Goal: Task Accomplishment & Management: Use online tool/utility

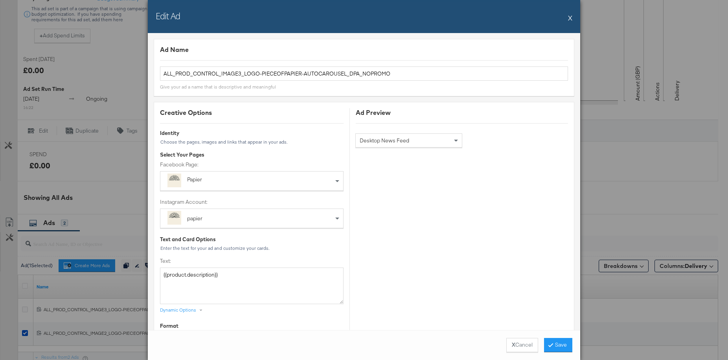
scroll to position [140, 0]
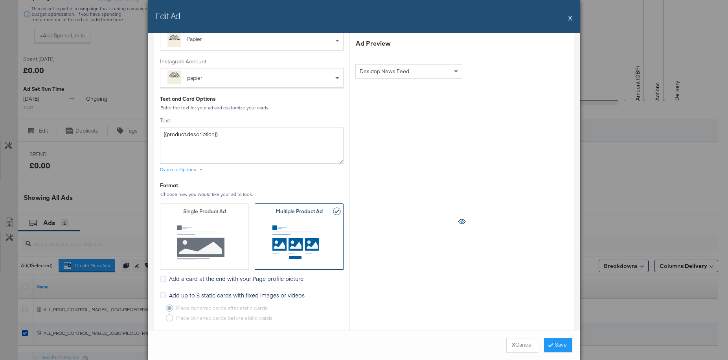
click at [569, 15] on button "X" at bounding box center [570, 18] width 4 height 16
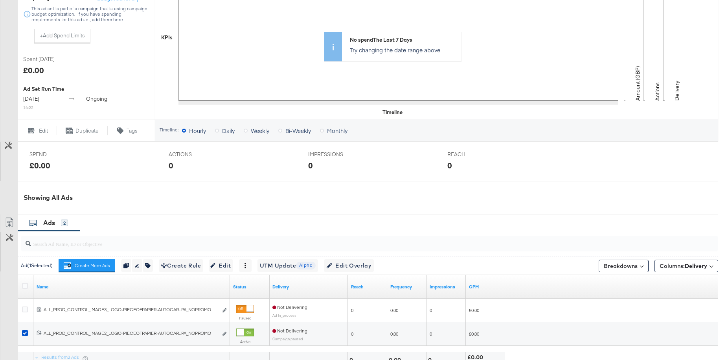
scroll to position [314, 0]
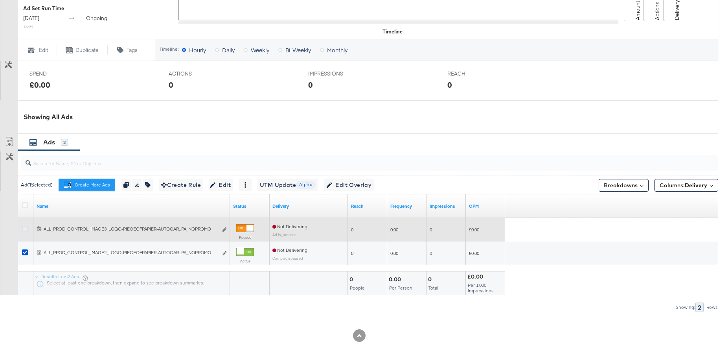
click at [24, 228] on icon at bounding box center [25, 229] width 6 height 6
click at [0, 0] on input "checkbox" at bounding box center [0, 0] width 0 height 0
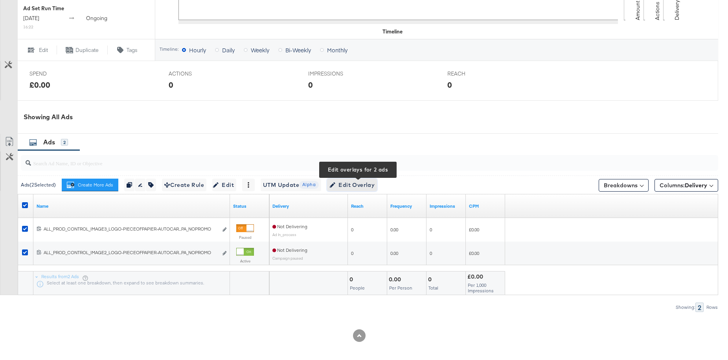
click at [347, 180] on span "Edit Overlay Edit overlays for 2 ads" at bounding box center [351, 185] width 45 height 10
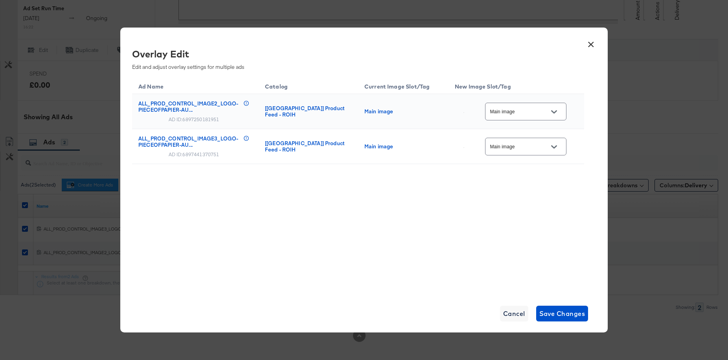
click at [535, 111] on input "Main image" at bounding box center [519, 111] width 62 height 9
click at [532, 217] on div "image_3" at bounding box center [530, 213] width 45 height 8
click at [515, 113] on input "image_3" at bounding box center [519, 111] width 62 height 9
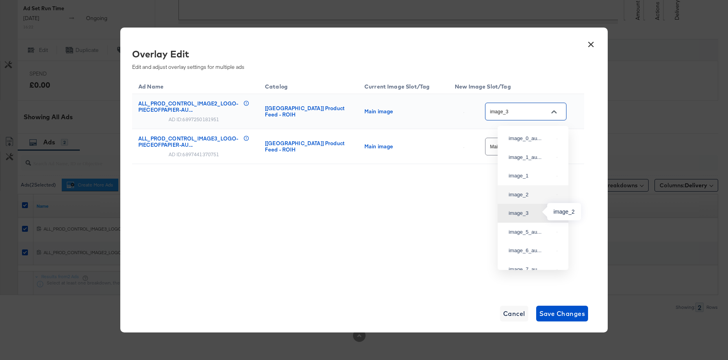
click at [516, 198] on div "image_2" at bounding box center [530, 195] width 45 height 8
type input "image_2"
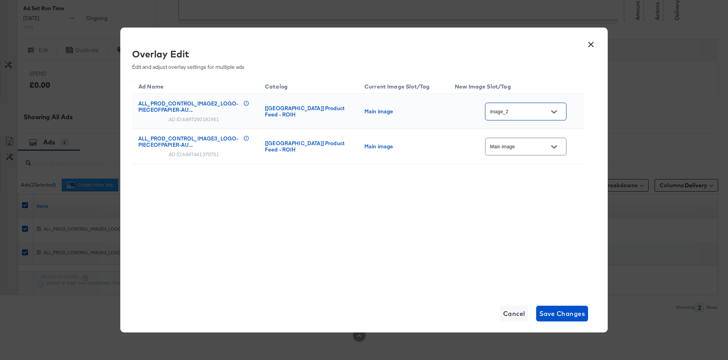
click at [523, 152] on div "Main image" at bounding box center [525, 147] width 81 height 18
click at [554, 149] on icon "Open" at bounding box center [554, 147] width 6 height 6
click at [535, 252] on div "image_3" at bounding box center [530, 248] width 45 height 8
type input "image_3"
click at [546, 143] on input "image_3" at bounding box center [519, 146] width 62 height 9
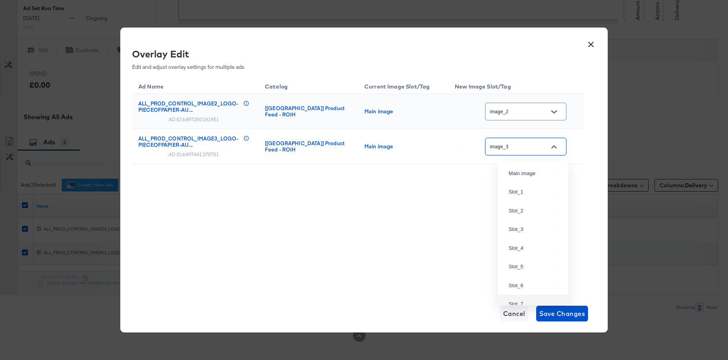
scroll to position [170, 0]
click at [565, 312] on span "Save Changes" at bounding box center [562, 313] width 46 height 11
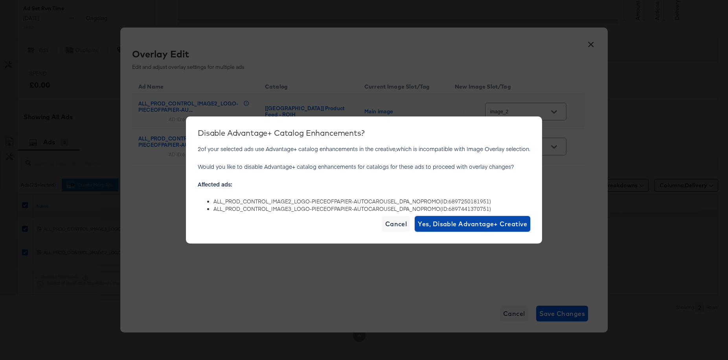
click at [470, 225] on span "Yes, Disable Advantage+ Creative" at bounding box center [472, 223] width 109 height 11
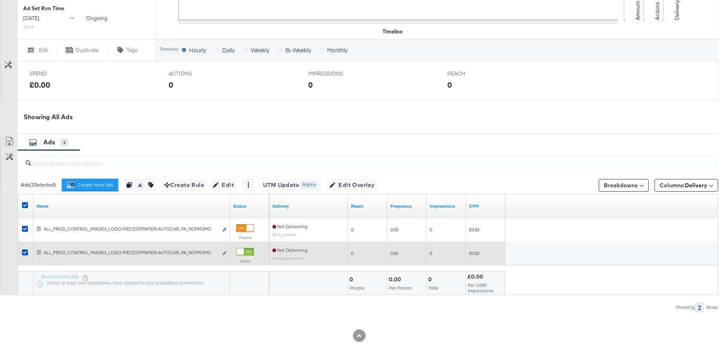
click at [246, 250] on div at bounding box center [245, 252] width 18 height 8
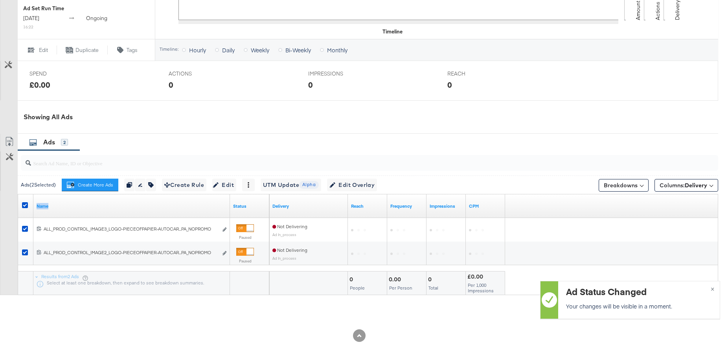
drag, startPoint x: 228, startPoint y: 203, endPoint x: 257, endPoint y: 202, distance: 29.5
click at [257, 202] on div "Name Status" at bounding box center [143, 206] width 251 height 24
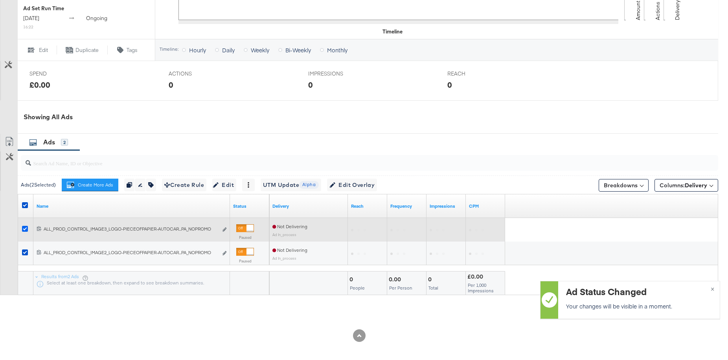
click at [24, 227] on icon at bounding box center [25, 229] width 6 height 6
click at [0, 0] on input "checkbox" at bounding box center [0, 0] width 0 height 0
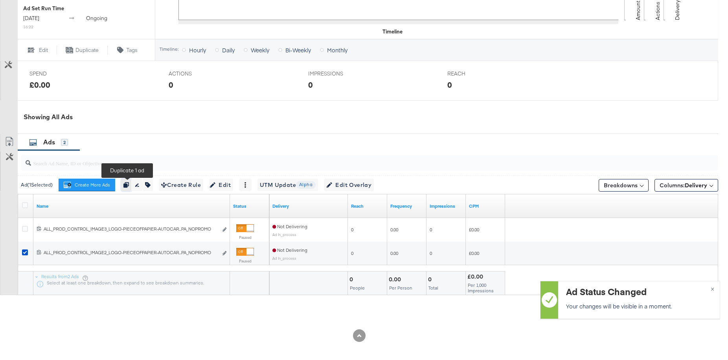
click at [130, 185] on button "button" at bounding box center [126, 184] width 11 height 13
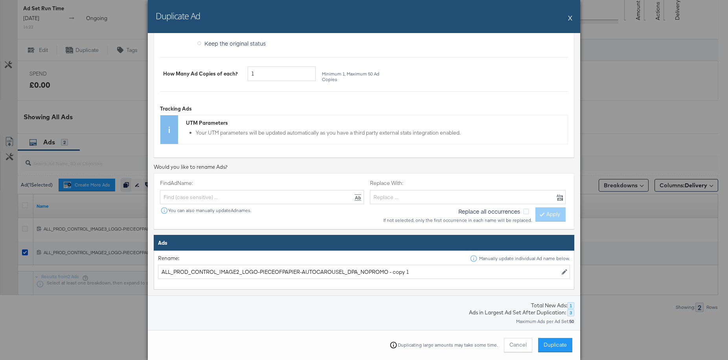
scroll to position [158, 0]
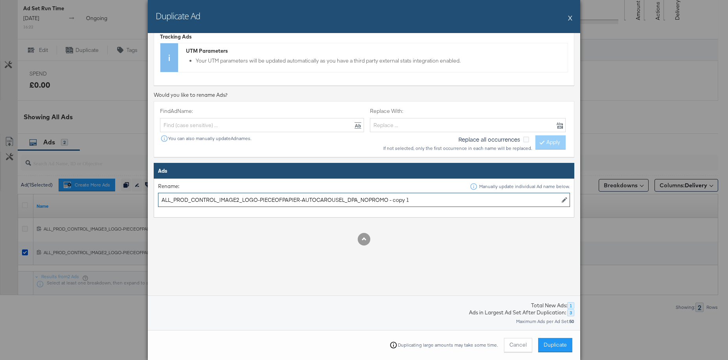
click at [237, 201] on input "ALL_PROD_CONTROL_IMAGE2_LOGO-PIECEOFPAPIER-AUTOCAROUSEL_DPA_NOPROMO - copy 1" at bounding box center [364, 200] width 412 height 15
drag, startPoint x: 240, startPoint y: 199, endPoint x: 296, endPoint y: 196, distance: 55.1
click at [296, 197] on input "ALL_PROD_CONTROL_IMAGE1_LOGO-PIECEOFPAPIER-AUTOCAROUSEL_DPA_NOPROMO - copy 1" at bounding box center [364, 200] width 412 height 15
drag, startPoint x: 215, startPoint y: 201, endPoint x: 192, endPoint y: 201, distance: 23.2
click at [192, 201] on input "ALL_PROD_CONTROL_IMAGE1_-AUTOCAROUSEL_DPA_NOPROMO - copy 1" at bounding box center [364, 200] width 412 height 15
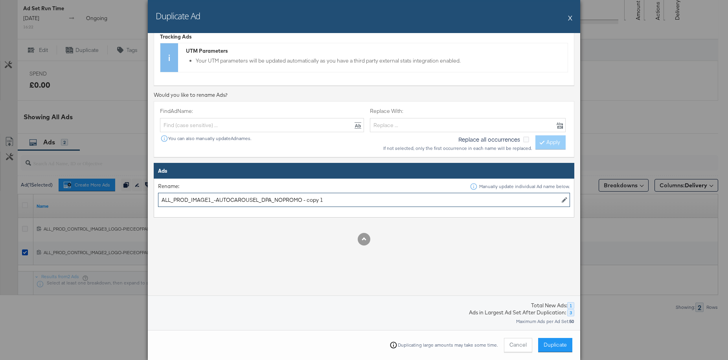
click at [212, 200] on input "ALL_PROD_IMAGE1_-AUTOCAROUSEL_DPA_NOPROMO - copy 1" at bounding box center [364, 200] width 412 height 15
click at [214, 201] on input "ALL_PROD_IMAGE1_-AUTOCAROUSEL_DPA_NOPROMO - copy 1" at bounding box center [364, 200] width 412 height 15
drag, startPoint x: 297, startPoint y: 200, endPoint x: 352, endPoint y: 200, distance: 55.4
click at [352, 200] on input "ALL_PROD_IMAGE1_AUTOCAROUSEL_DPA_NOPROMO - copy 1" at bounding box center [364, 200] width 412 height 15
type input "ALL_PROD_IMAGE1_AUTOCAROUSEL_DPA_NOPROMO"
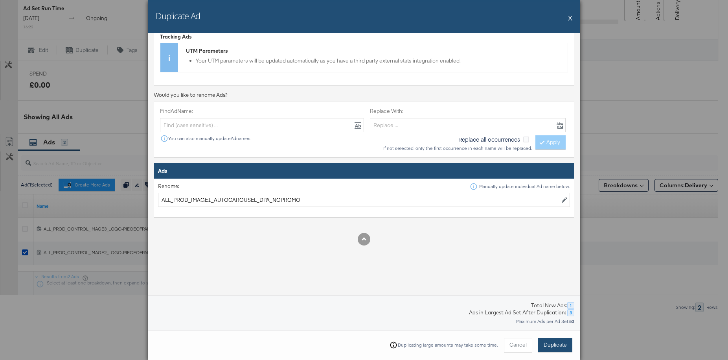
click at [565, 344] on span "Duplicate" at bounding box center [554, 344] width 23 height 7
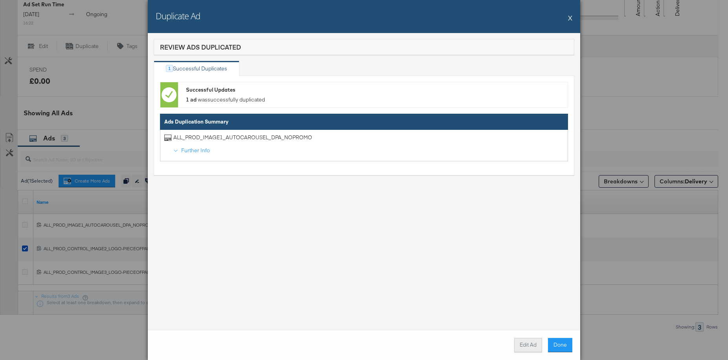
click at [532, 346] on button "Edit Ad" at bounding box center [528, 345] width 28 height 14
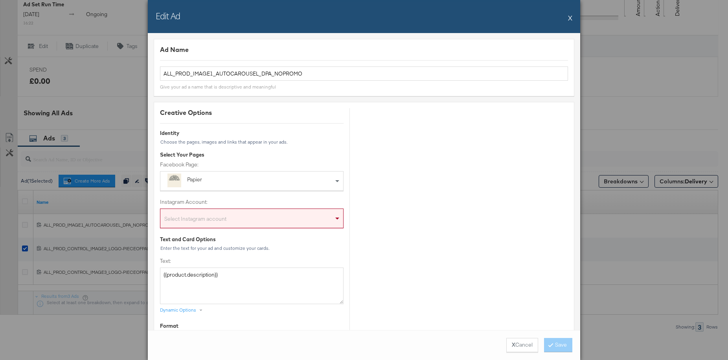
click at [253, 207] on div "Instagram Account: Select Instagram account" at bounding box center [252, 213] width 184 height 30
click at [251, 213] on div "Select Instagram account" at bounding box center [251, 220] width 183 height 16
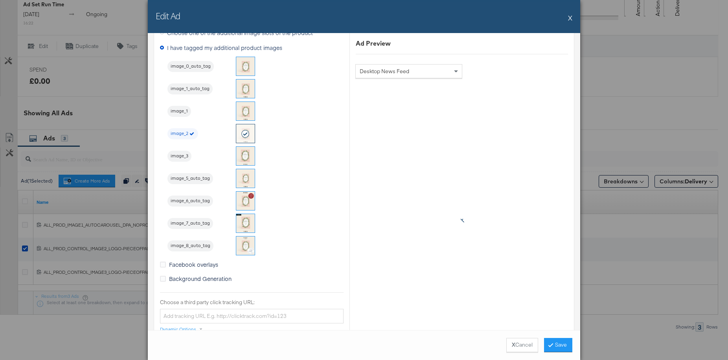
scroll to position [708, 0]
click at [182, 110] on span "image_1" at bounding box center [179, 111] width 24 height 6
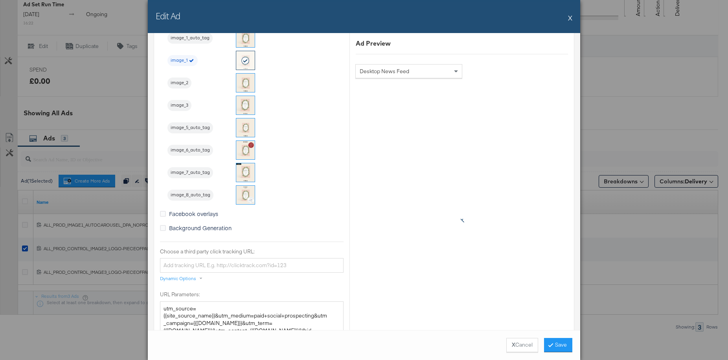
scroll to position [767, 0]
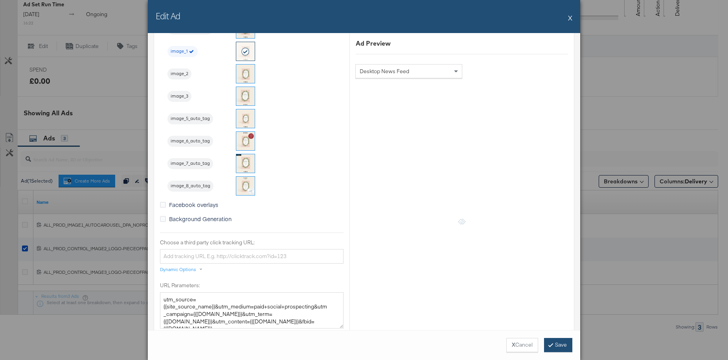
click at [552, 342] on button "Save" at bounding box center [558, 345] width 28 height 14
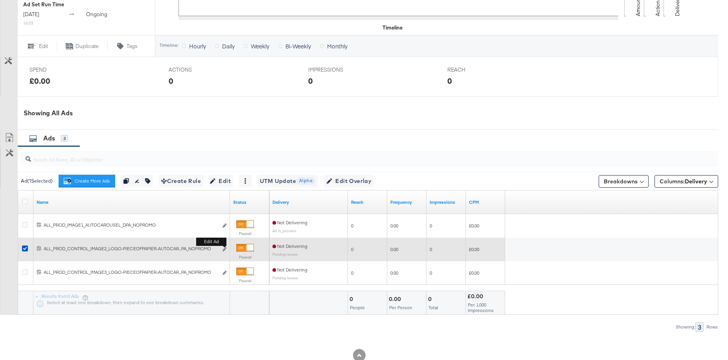
click at [225, 251] on button "Edit ad" at bounding box center [224, 249] width 5 height 8
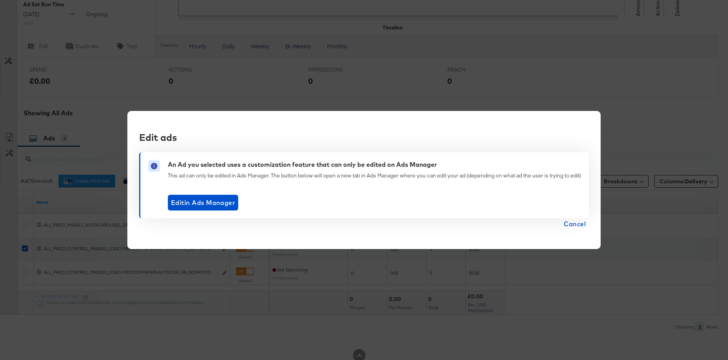
click at [579, 225] on span "Cancel" at bounding box center [575, 223] width 22 height 11
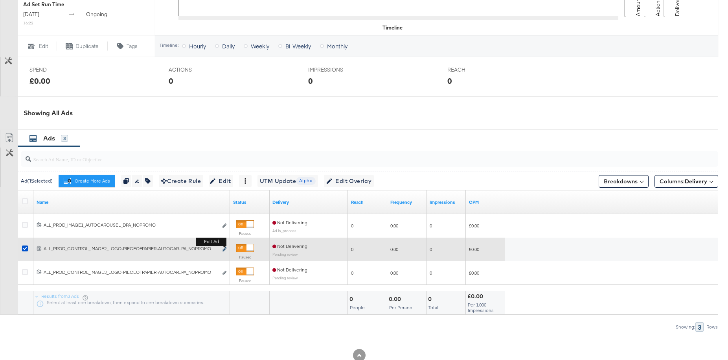
click at [224, 251] on icon "link" at bounding box center [224, 249] width 4 height 4
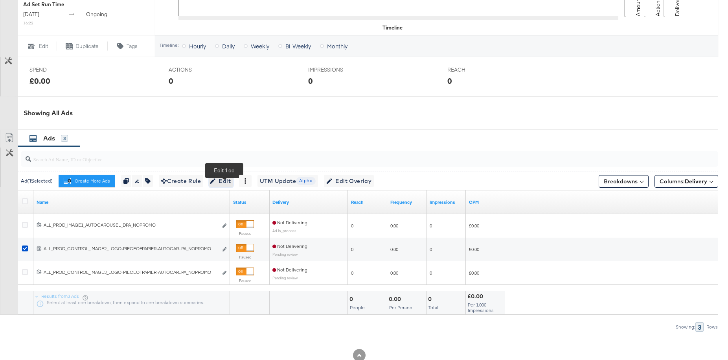
click at [215, 184] on icon "button" at bounding box center [213, 181] width 6 height 6
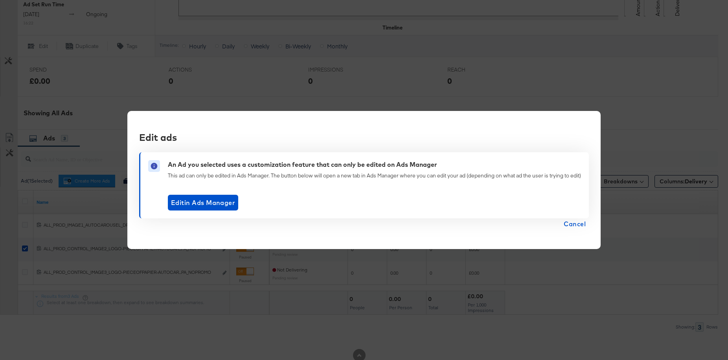
click at [580, 223] on span "Cancel" at bounding box center [575, 223] width 22 height 11
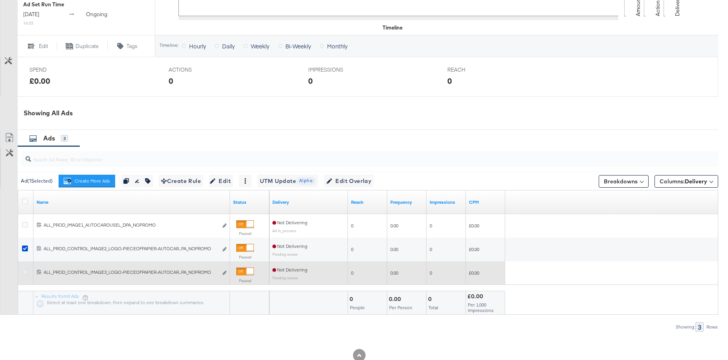
click at [23, 275] on icon at bounding box center [25, 272] width 6 height 6
click at [0, 0] on input "checkbox" at bounding box center [0, 0] width 0 height 0
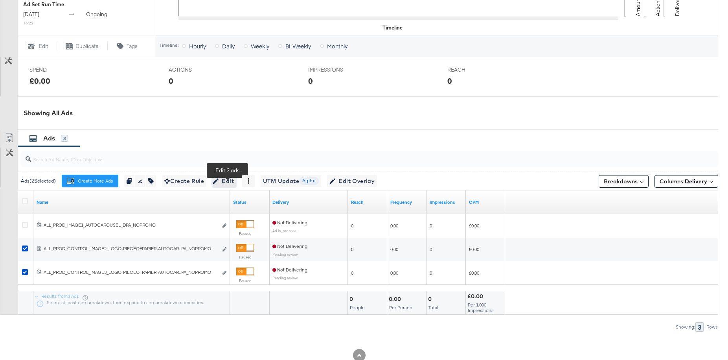
click at [224, 184] on span "Edit" at bounding box center [224, 181] width 19 height 10
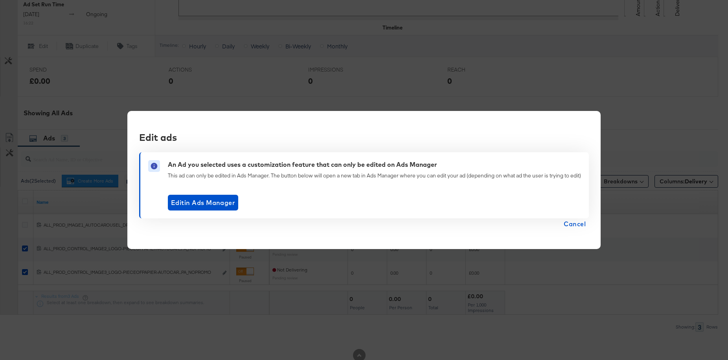
click at [575, 221] on span "Cancel" at bounding box center [575, 223] width 22 height 11
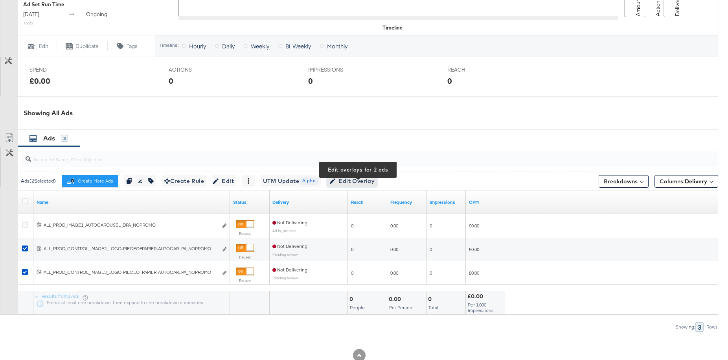
click at [373, 186] on span "Edit Overlay Edit overlays for 2 ads" at bounding box center [351, 181] width 45 height 10
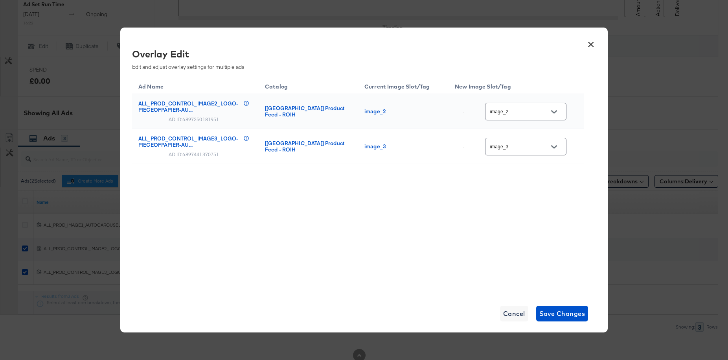
click at [587, 43] on button "×" at bounding box center [591, 42] width 14 height 14
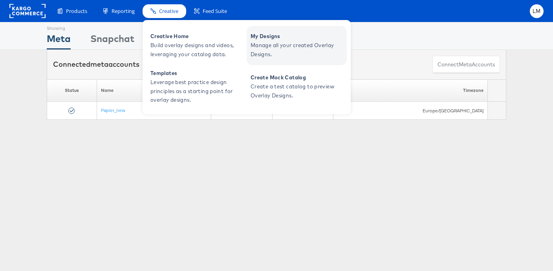
click at [275, 48] on span "Manage all your created Overlay Designs." at bounding box center [298, 50] width 94 height 18
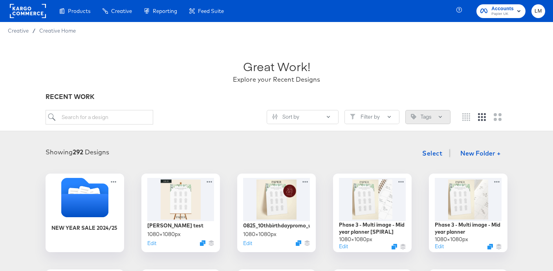
click at [433, 115] on button "Tags" at bounding box center [428, 117] width 45 height 14
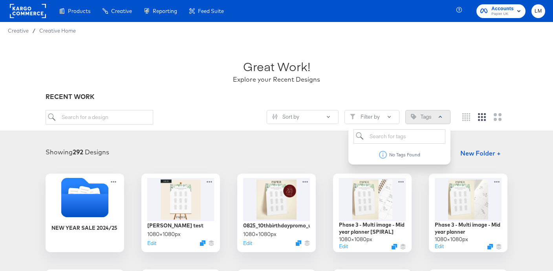
click at [433, 115] on button "Tags" at bounding box center [428, 117] width 45 height 14
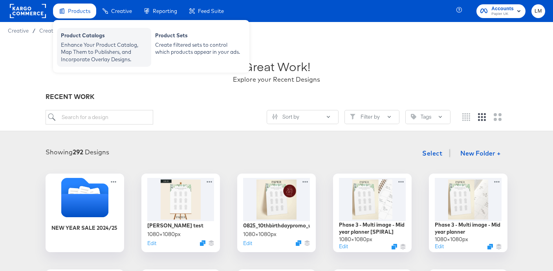
click at [84, 40] on div "Product Catalogs" at bounding box center [104, 36] width 86 height 9
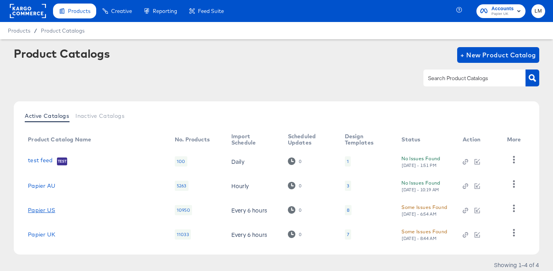
click at [44, 209] on link "Papier US" at bounding box center [41, 210] width 27 height 6
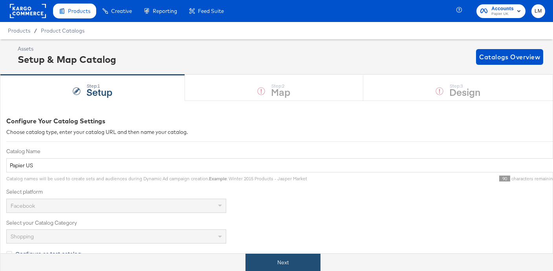
click at [260, 258] on button "Next" at bounding box center [283, 263] width 75 height 18
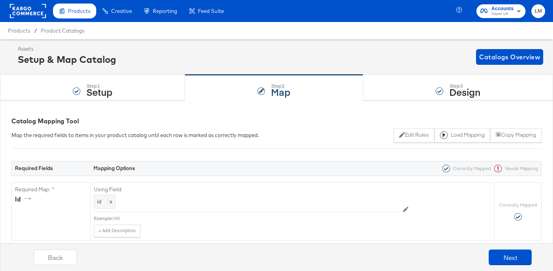
click at [461, 94] on strong "Design" at bounding box center [465, 91] width 31 height 13
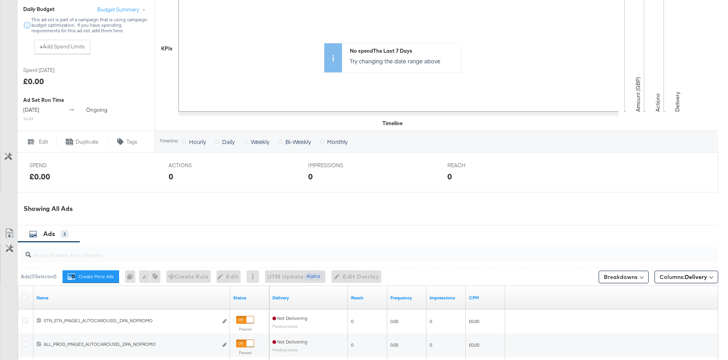
scroll to position [338, 0]
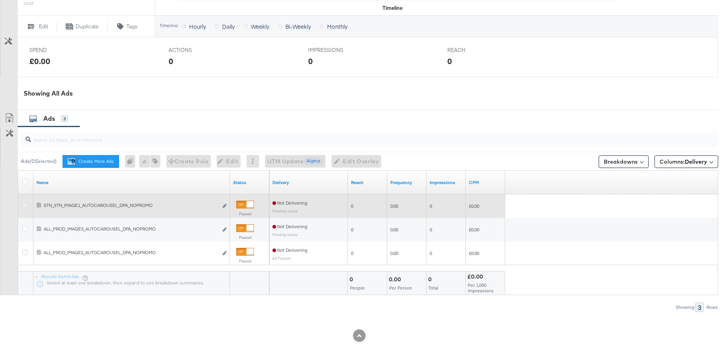
click at [24, 205] on icon at bounding box center [25, 205] width 6 height 6
click at [0, 0] on input "checkbox" at bounding box center [0, 0] width 0 height 0
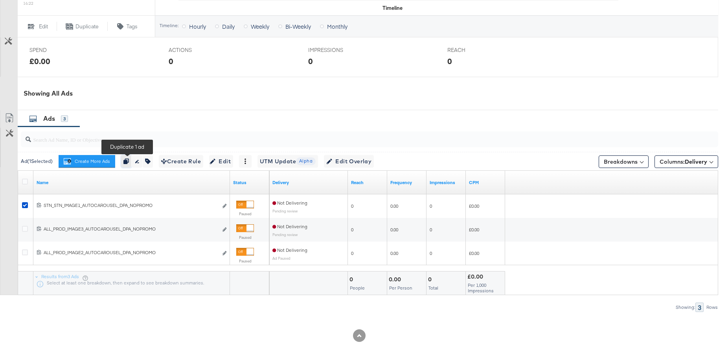
click at [125, 162] on icon "button" at bounding box center [126, 161] width 6 height 6
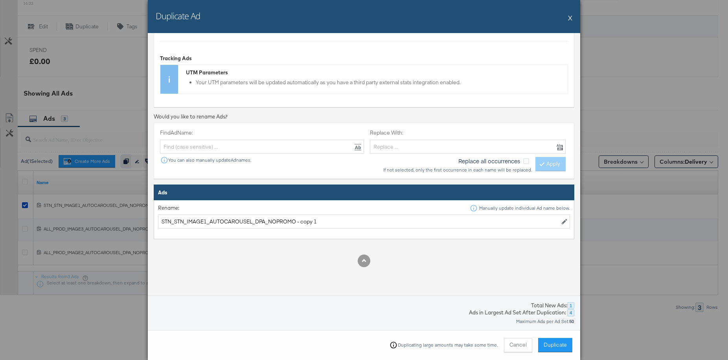
scroll to position [144, 0]
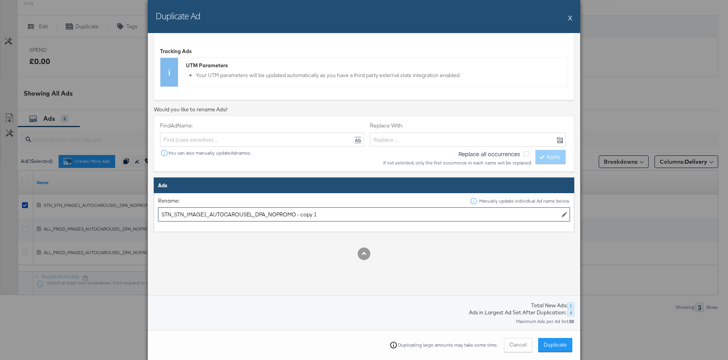
drag, startPoint x: 320, startPoint y: 216, endPoint x: 299, endPoint y: 216, distance: 21.2
click at [299, 216] on input "STN_STN_IMAGE1_AUTOCAROUSEL_DPA_NOPROMO - copy 1" at bounding box center [364, 214] width 412 height 15
click at [250, 214] on input "STN_STN_IMAGE1_AUTOCAROUSEL_DPA_NOPROMO" at bounding box center [364, 214] width 412 height 15
type input "STN_STN_IMAGE1_SINGLEPROD_DPA_NOPROMO"
click at [545, 341] on span "Duplicate" at bounding box center [554, 344] width 23 height 7
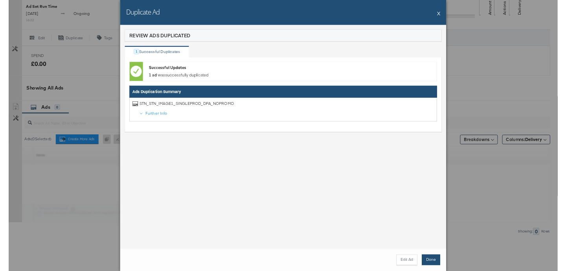
scroll to position [338, 0]
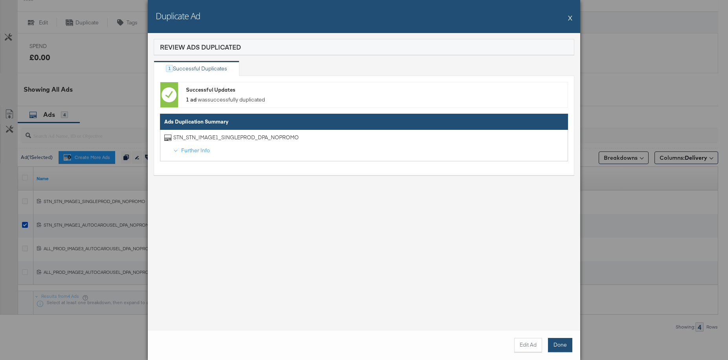
click at [556, 345] on button "Done" at bounding box center [560, 345] width 24 height 14
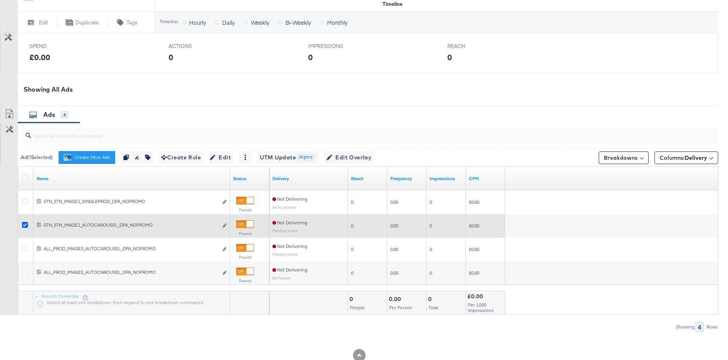
click at [27, 226] on icon at bounding box center [25, 225] width 6 height 6
click at [0, 0] on input "checkbox" at bounding box center [0, 0] width 0 height 0
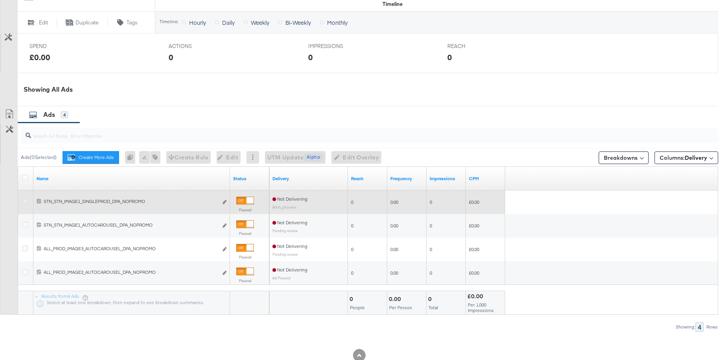
click at [24, 204] on icon at bounding box center [25, 201] width 6 height 6
click at [0, 0] on input "checkbox" at bounding box center [0, 0] width 0 height 0
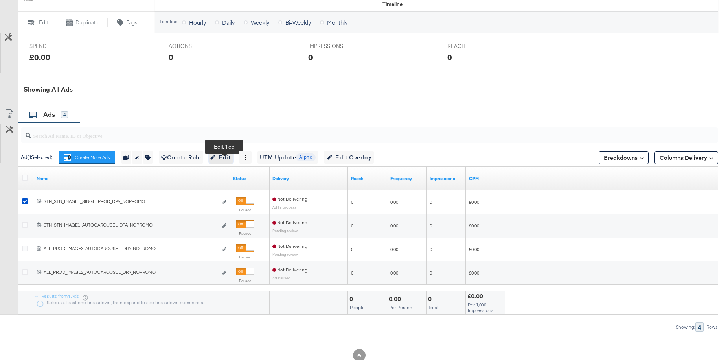
click at [222, 160] on span "Edit" at bounding box center [220, 157] width 19 height 10
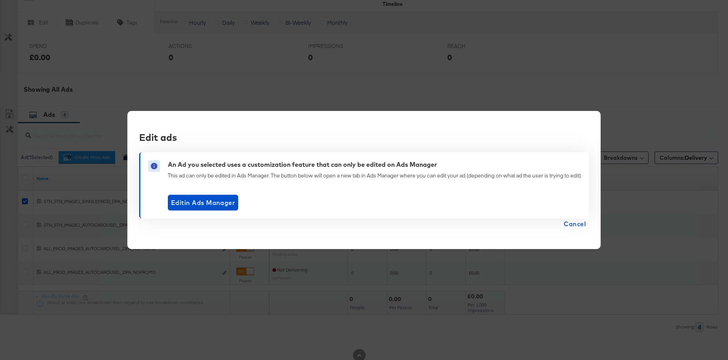
click at [565, 224] on button "Cancel" at bounding box center [574, 223] width 28 height 11
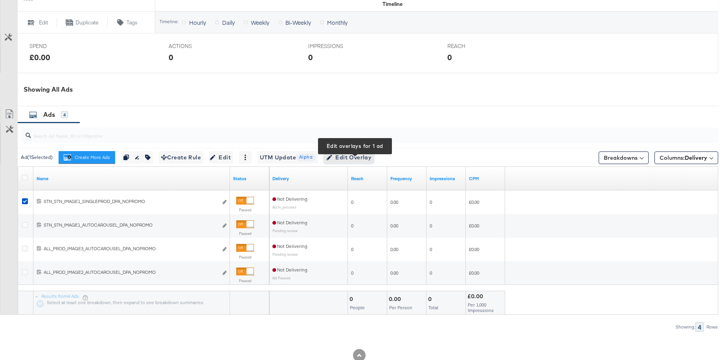
click at [365, 162] on span "Edit Overlay Edit overlays for 1 ad" at bounding box center [348, 157] width 45 height 10
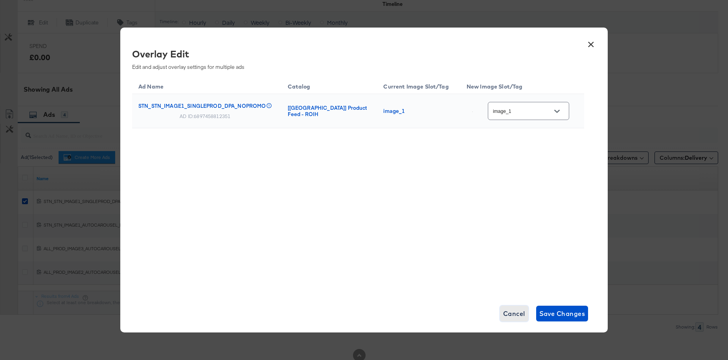
click at [520, 310] on span "Cancel" at bounding box center [514, 313] width 22 height 11
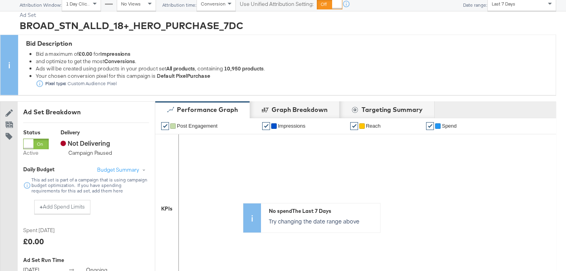
scroll to position [0, 0]
